Goal: Information Seeking & Learning: Learn about a topic

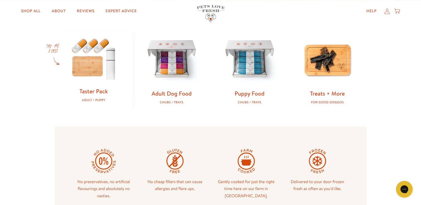
scroll to position [198, 0]
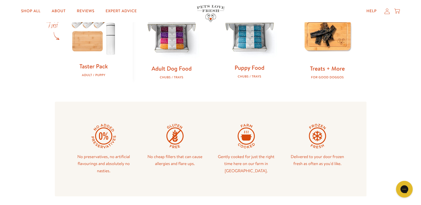
click at [248, 43] on img at bounding box center [250, 34] width 60 height 60
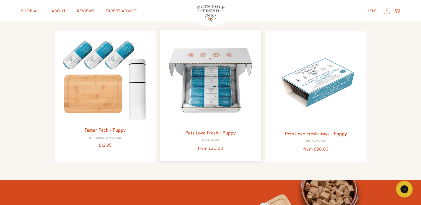
scroll to position [53, 0]
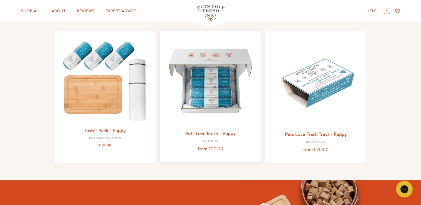
click at [230, 83] on img at bounding box center [211, 81] width 92 height 92
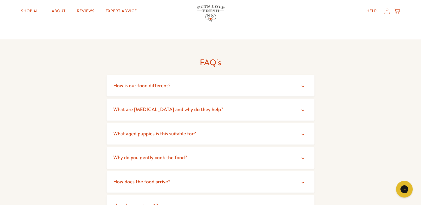
scroll to position [654, 0]
click at [215, 129] on summary "What aged puppies is this suitable for?" at bounding box center [211, 133] width 208 height 22
